Goal: Transaction & Acquisition: Purchase product/service

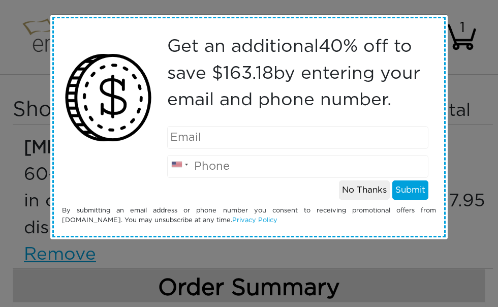
click at [367, 193] on button "No Thanks" at bounding box center [364, 189] width 51 height 19
click at [357, 191] on button "No Thanks" at bounding box center [364, 189] width 51 height 19
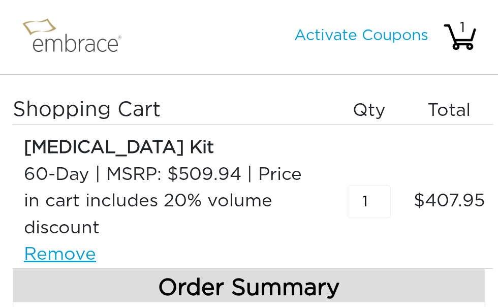
click at [389, 192] on input "1" at bounding box center [368, 201] width 43 height 33
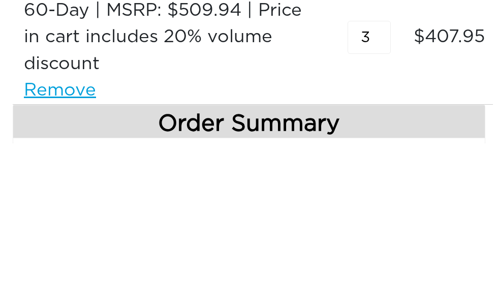
type input "3"
click at [288, 161] on div "60-Day | MSRP: $509.94 | Price in cart includes 20% volume discount" at bounding box center [172, 201] width 296 height 80
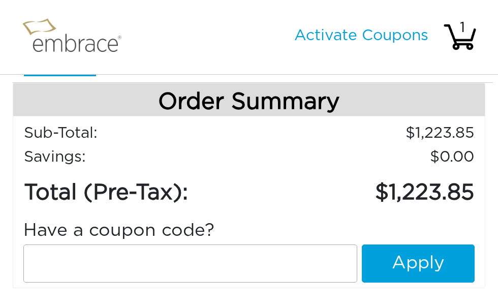
scroll to position [185, 0]
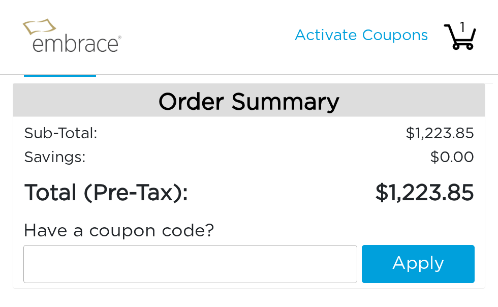
click at [74, 265] on input "text" at bounding box center [190, 264] width 334 height 38
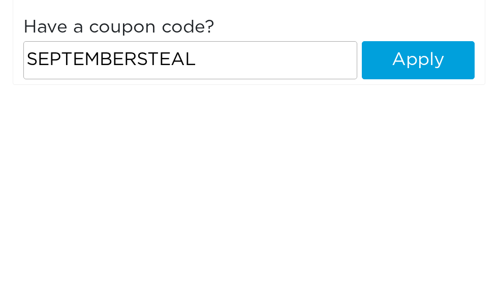
type input "SEPTEMBERSTEAL"
click at [425, 245] on button "Apply" at bounding box center [417, 264] width 113 height 38
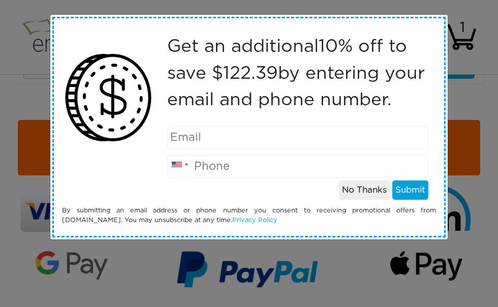
click at [365, 192] on button "No Thanks" at bounding box center [364, 189] width 51 height 19
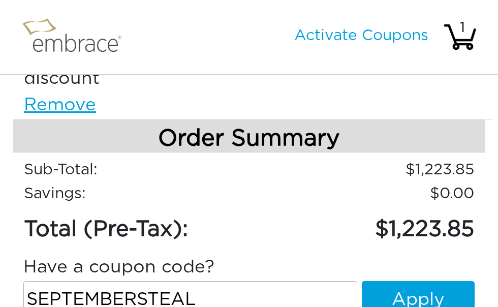
scroll to position [165, 0]
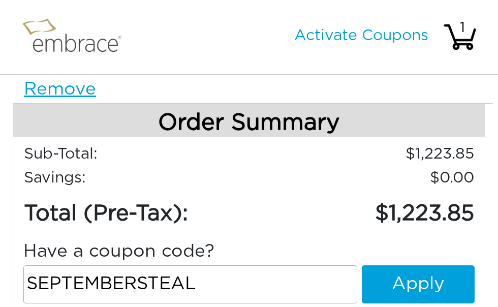
click at [415, 286] on button "Apply" at bounding box center [417, 284] width 113 height 38
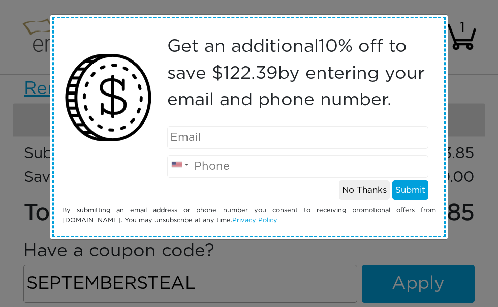
click at [370, 187] on button "No Thanks" at bounding box center [364, 189] width 51 height 19
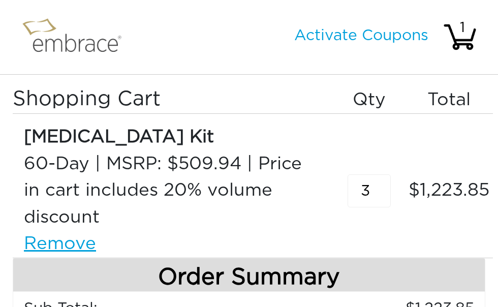
scroll to position [0, 0]
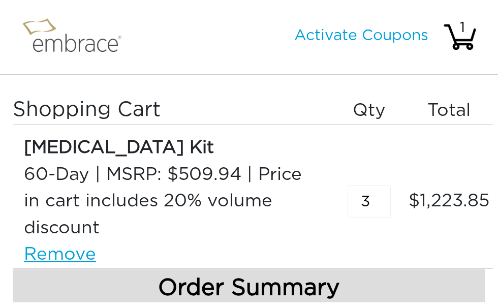
click at [379, 38] on link "Activate Coupons" at bounding box center [361, 35] width 134 height 15
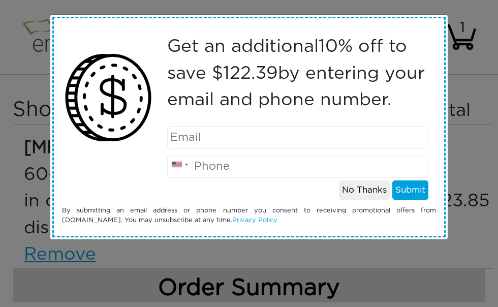
click at [215, 135] on input "email" at bounding box center [297, 137] width 261 height 23
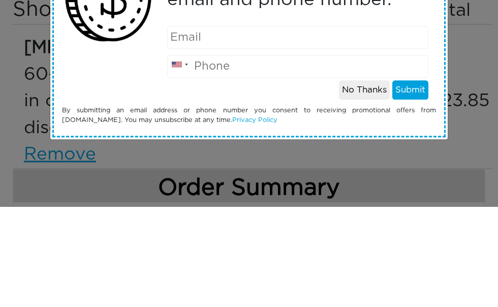
type input "[EMAIL_ADDRESS][DOMAIN_NAME]"
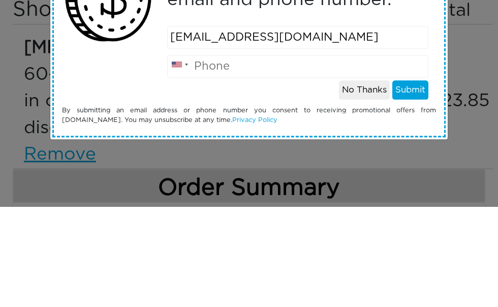
type input "5736457086"
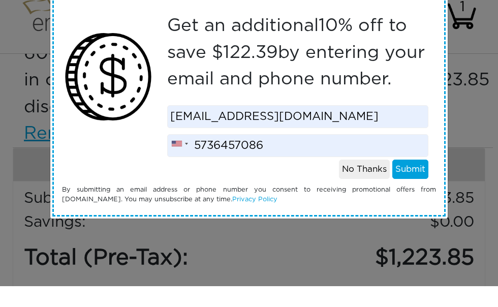
scroll to position [120, 0]
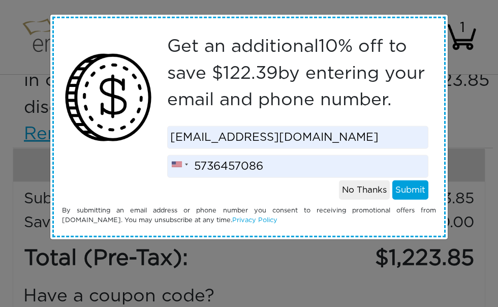
click at [410, 191] on button "Submit" at bounding box center [410, 189] width 36 height 19
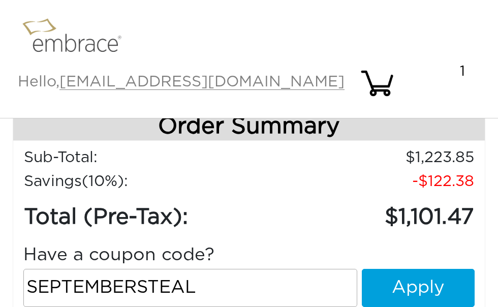
scroll to position [202, 0]
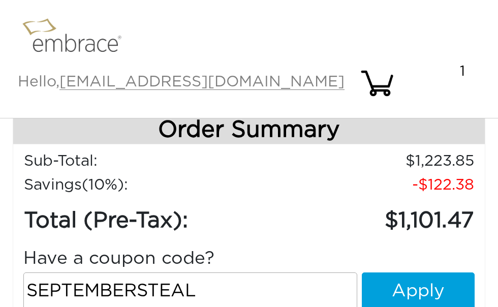
click at [416, 272] on button "Apply" at bounding box center [417, 291] width 113 height 38
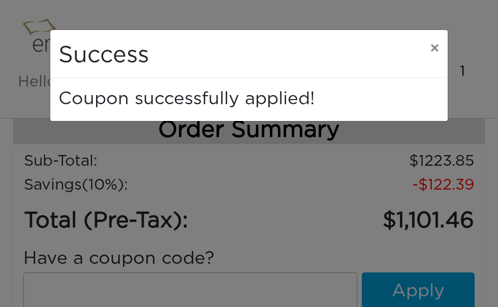
click at [436, 49] on span "×" at bounding box center [435, 48] width 10 height 15
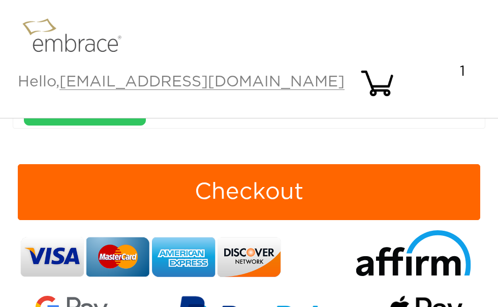
scroll to position [404, 0]
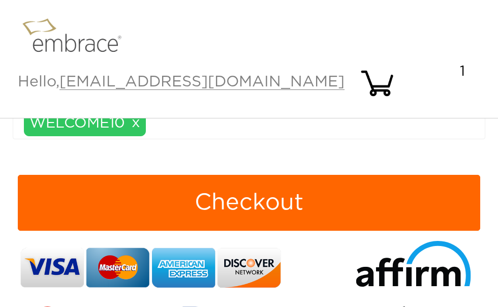
click at [301, 175] on button "Checkout" at bounding box center [249, 203] width 462 height 56
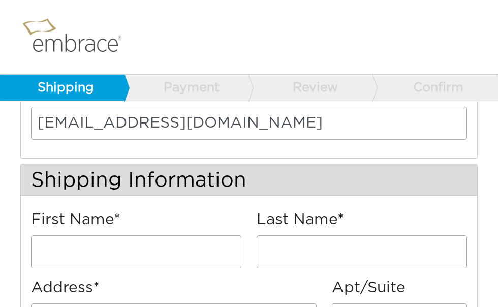
scroll to position [81, 0]
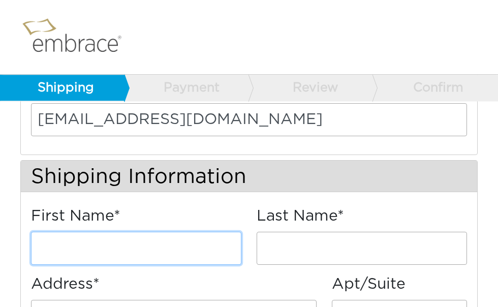
click at [124, 244] on input "First Name*" at bounding box center [136, 248] width 210 height 33
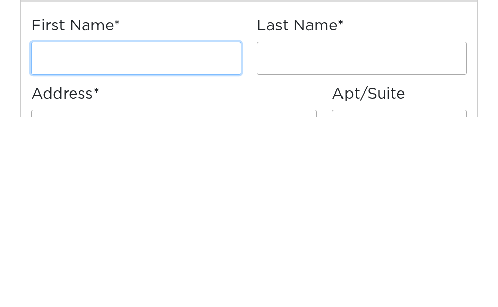
type input "Laryssa"
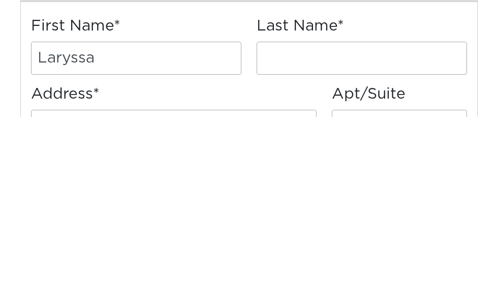
type input "[PERSON_NAME]"
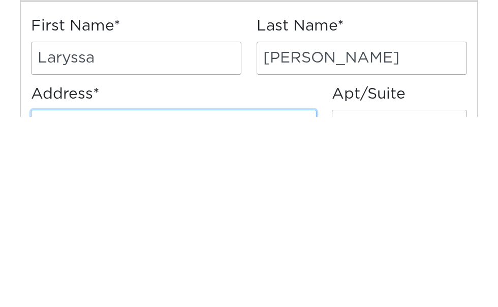
type input "[STREET_ADDRESS]"
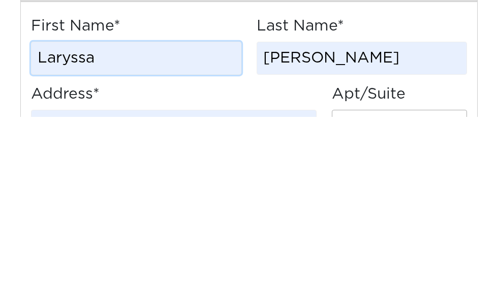
scroll to position [272, 0]
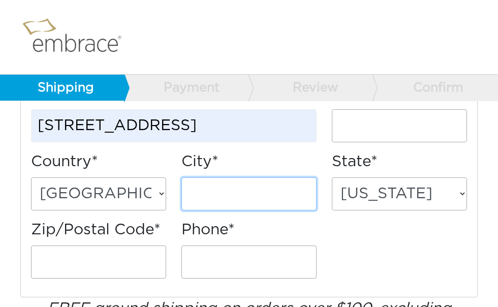
type input "[GEOGRAPHIC_DATA]"
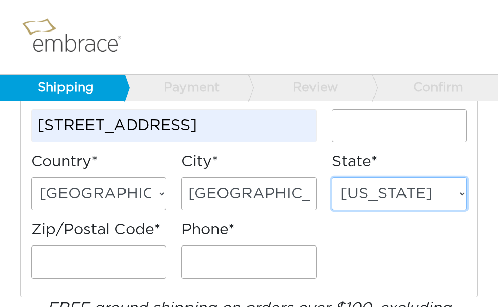
select select "MO"
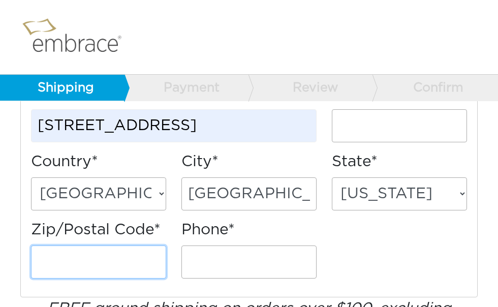
type input "65109"
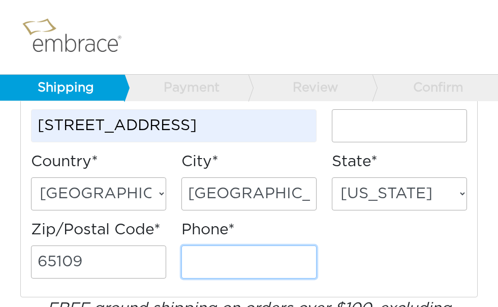
type input "5736457086"
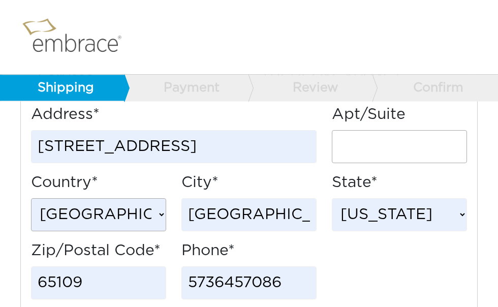
scroll to position [245, 0]
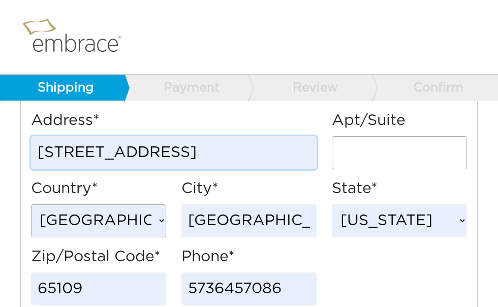
click at [227, 153] on input "2110 Heartland Ridge" at bounding box center [173, 152] width 285 height 33
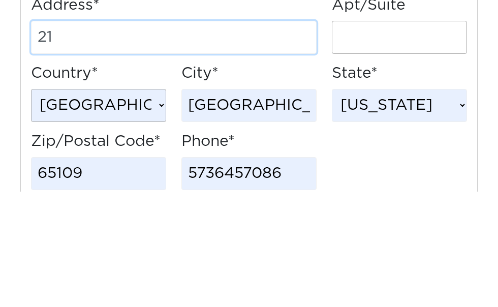
type input "2"
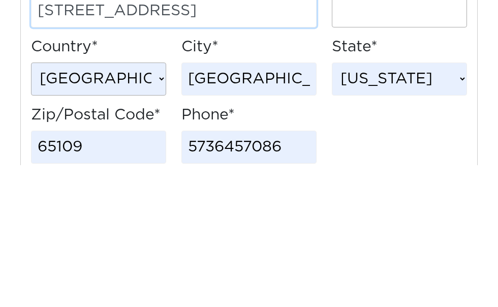
type input "390 Timber Valley Drive"
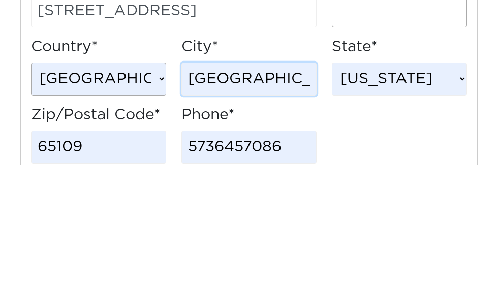
click at [302, 204] on input "Jefferson City" at bounding box center [248, 220] width 135 height 33
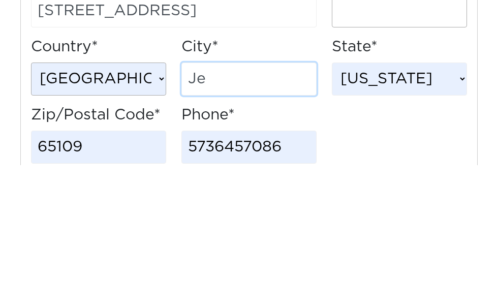
type input "J"
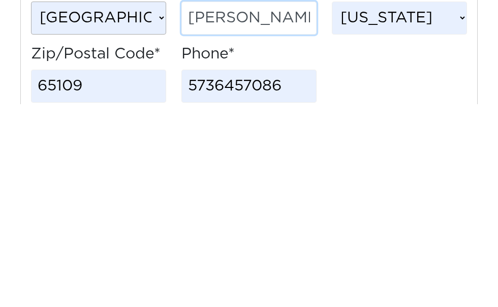
type input "Fenton"
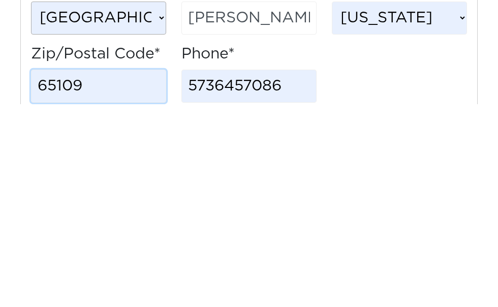
click at [105, 272] on input "65109" at bounding box center [98, 288] width 135 height 33
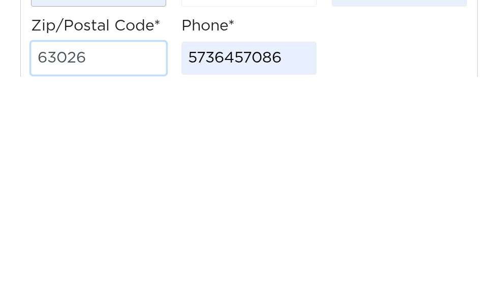
type input "63026"
click at [361, 58] on div "First Name* Laryssa Last Name* Alexander Address* 390 Timber Valley Drive City*" at bounding box center [248, 177] width 451 height 272
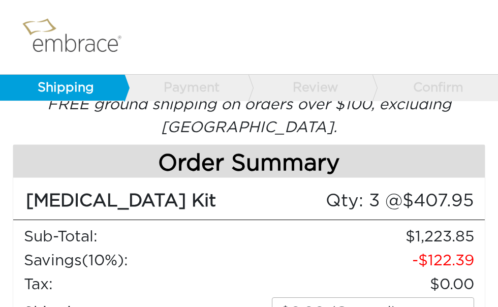
click at [298, 61] on nav at bounding box center [249, 37] width 498 height 75
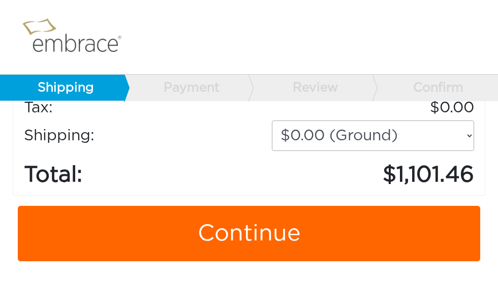
scroll to position [645, 0]
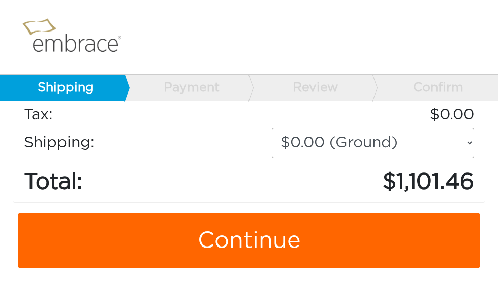
click at [254, 244] on link "Continue" at bounding box center [249, 241] width 462 height 56
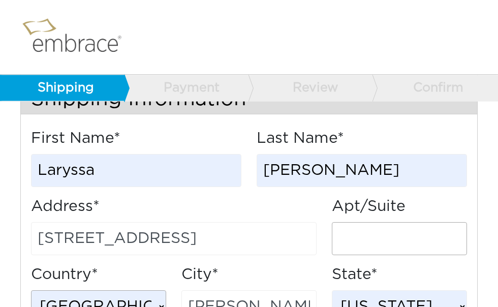
scroll to position [158, 0]
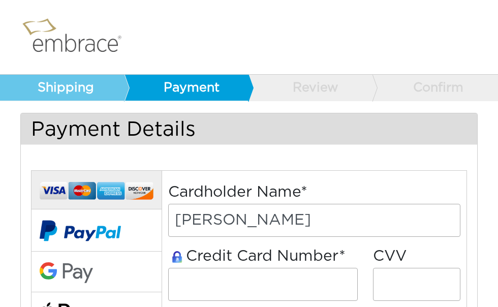
select select "9"
select select "2027"
click at [65, 40] on img at bounding box center [76, 37] width 117 height 49
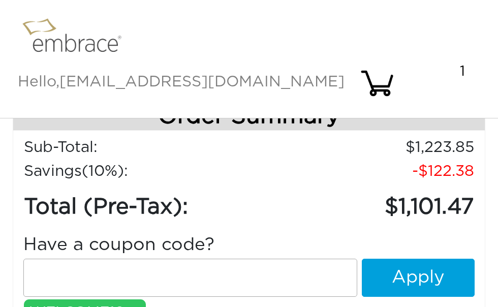
scroll to position [216, 0]
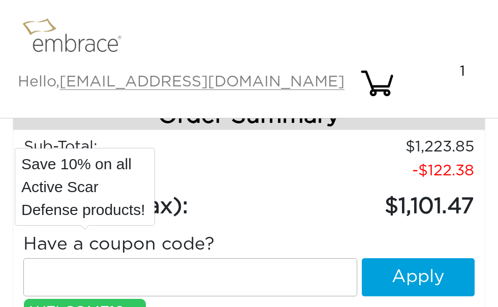
click at [138, 300] on link "x" at bounding box center [135, 311] width 9 height 22
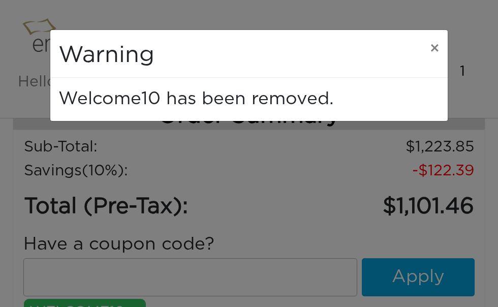
click at [112, 228] on div "Warning × Welcome10 has been removed." at bounding box center [249, 153] width 498 height 307
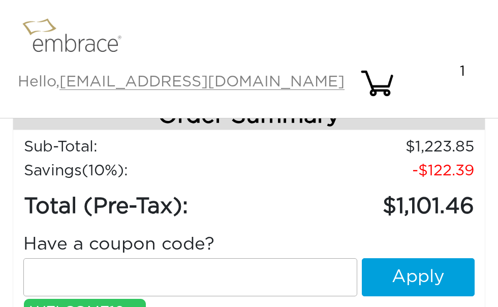
click at [91, 258] on input "text" at bounding box center [190, 277] width 334 height 38
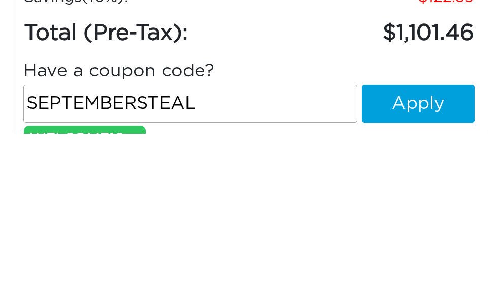
type input "SEPTEMBERSTEAL"
click at [413, 258] on button "Apply" at bounding box center [417, 277] width 113 height 38
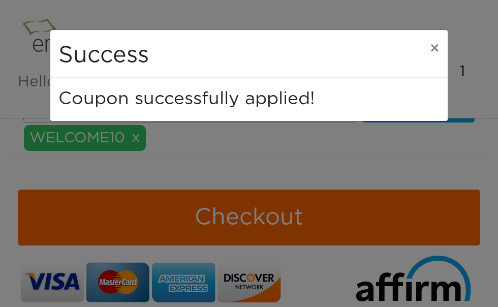
click at [434, 56] on span "×" at bounding box center [435, 48] width 10 height 15
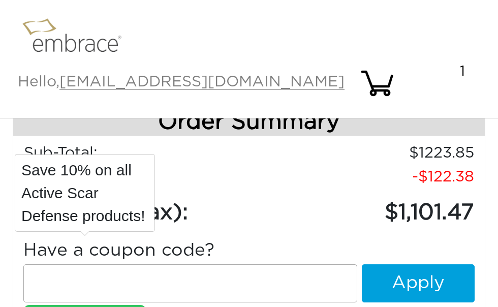
scroll to position [210, 0]
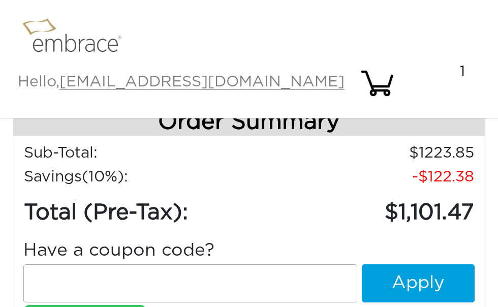
click at [197, 280] on div "Have a coupon code? Apply WELCOME10 x" at bounding box center [249, 279] width 466 height 101
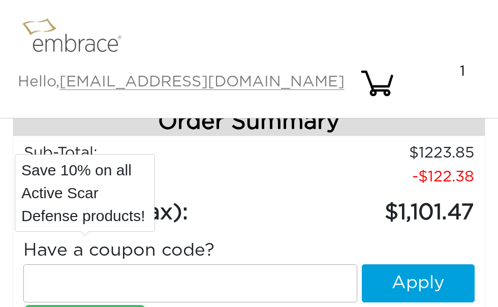
click at [195, 264] on input "text" at bounding box center [190, 283] width 334 height 38
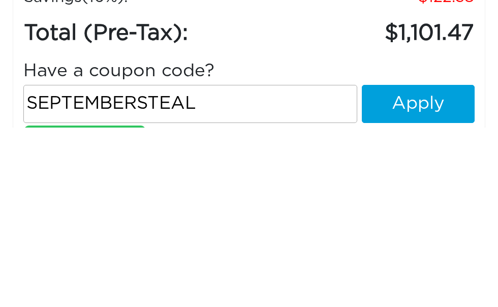
type input "SEPTEMBERSTEAL"
click at [413, 264] on button "Apply" at bounding box center [417, 283] width 113 height 38
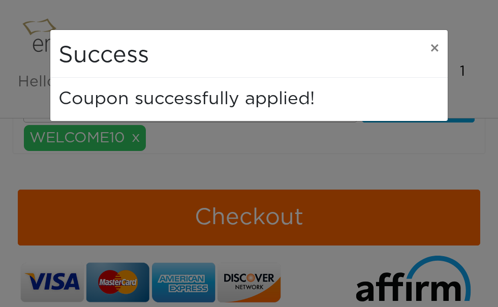
click at [433, 56] on span "×" at bounding box center [435, 48] width 10 height 15
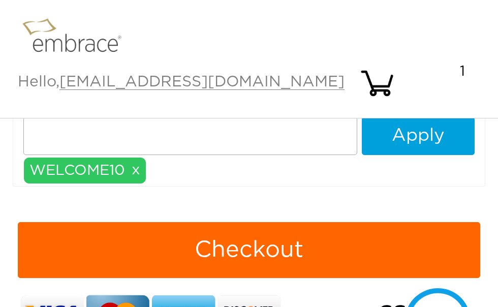
scroll to position [356, 0]
